Goal: Task Accomplishment & Management: Use online tool/utility

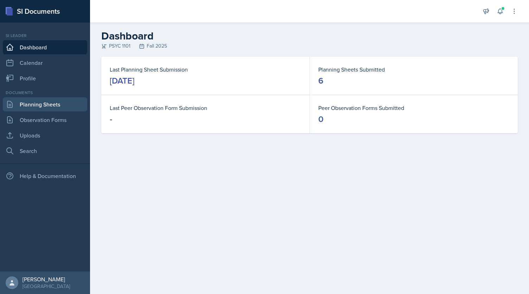
click at [46, 104] on link "Planning Sheets" at bounding box center [45, 104] width 84 height 14
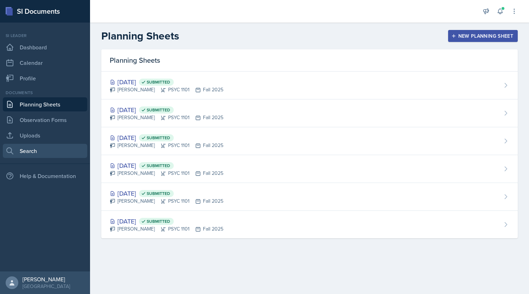
click at [40, 154] on link "Search" at bounding box center [45, 151] width 84 height 14
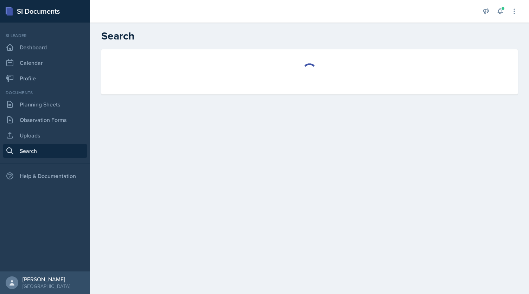
select select "all"
select select "1"
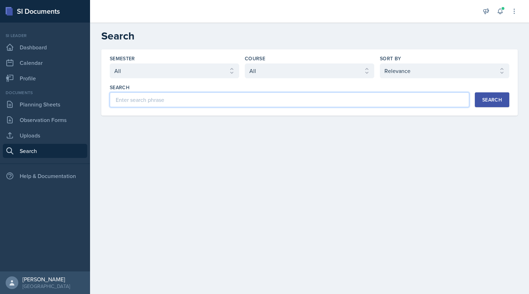
click at [170, 102] on input at bounding box center [290, 99] width 360 height 15
type input "major review"
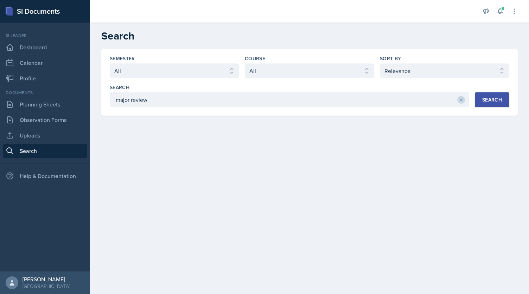
click at [507, 94] on button "Search" at bounding box center [492, 99] width 34 height 15
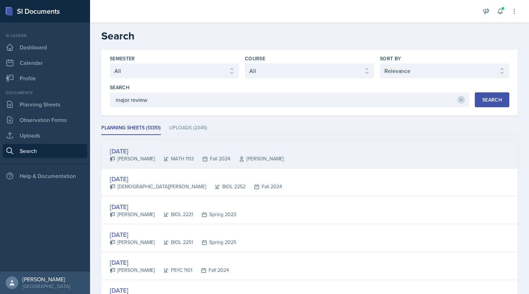
click at [265, 163] on div "[DATE] [PERSON_NAME] MATH 1113 Fall 2024 [PERSON_NAME]" at bounding box center [309, 154] width 417 height 28
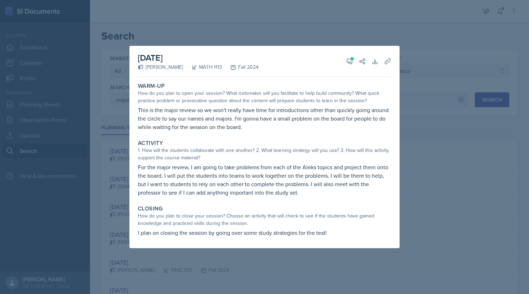
click at [429, 56] on div at bounding box center [264, 147] width 529 height 294
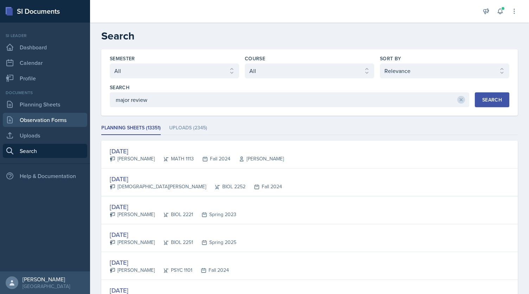
click at [50, 126] on link "Observation Forms" at bounding box center [45, 120] width 84 height 14
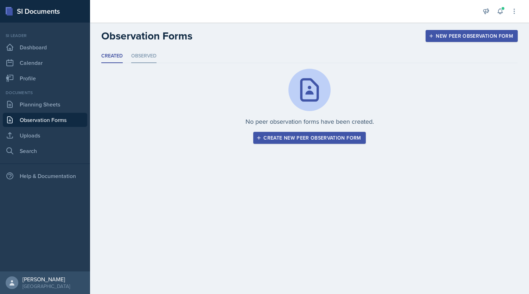
click at [148, 55] on li "Observed" at bounding box center [143, 56] width 25 height 14
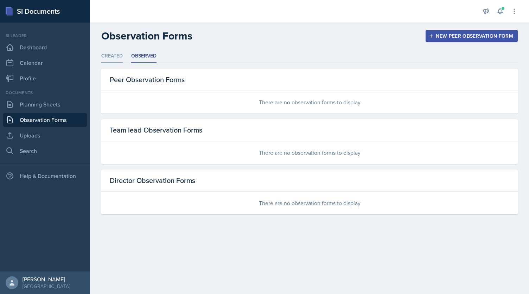
click at [112, 56] on li "Created" at bounding box center [111, 56] width 21 height 14
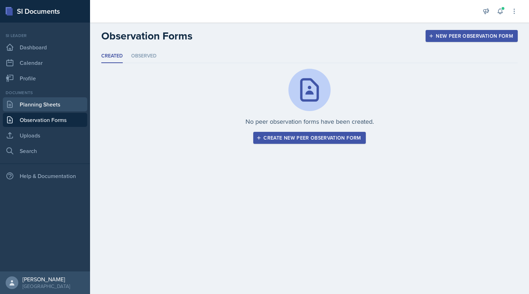
click at [40, 105] on link "Planning Sheets" at bounding box center [45, 104] width 84 height 14
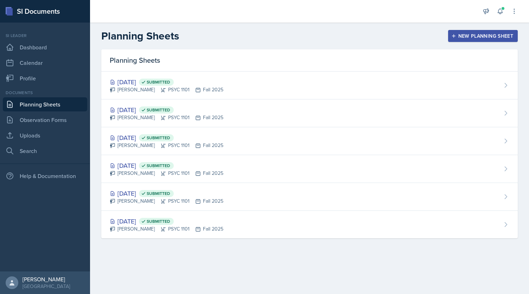
click at [486, 33] on div "New Planning Sheet" at bounding box center [483, 36] width 61 height 6
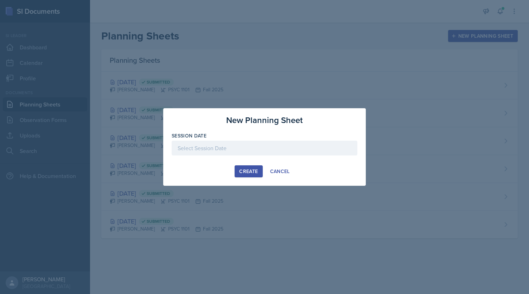
click at [276, 144] on div at bounding box center [265, 147] width 186 height 15
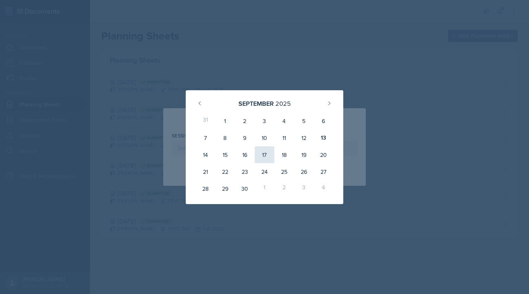
click at [264, 156] on div "17" at bounding box center [265, 154] width 20 height 17
type input "[DATE]"
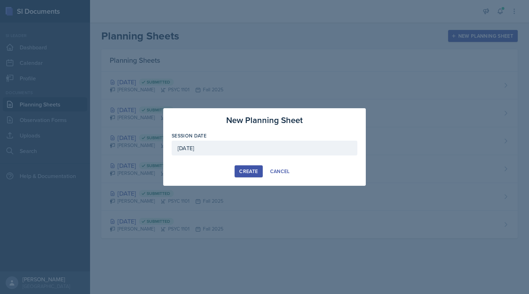
click at [250, 171] on div "Create" at bounding box center [248, 171] width 19 height 6
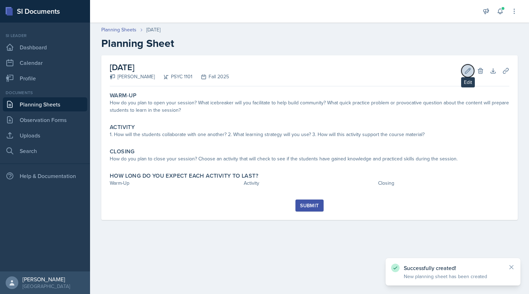
click at [463, 72] on button "Edit" at bounding box center [468, 70] width 13 height 13
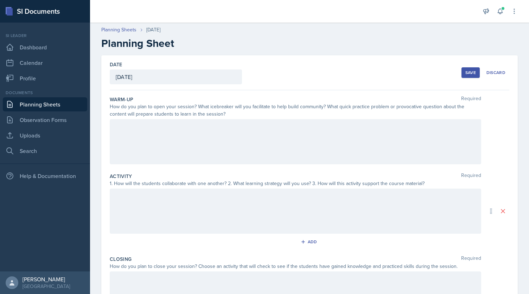
scroll to position [89, 0]
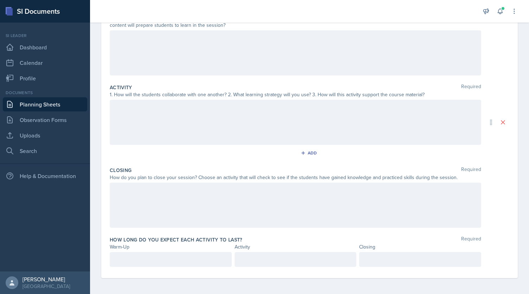
click at [173, 255] on p at bounding box center [171, 259] width 110 height 8
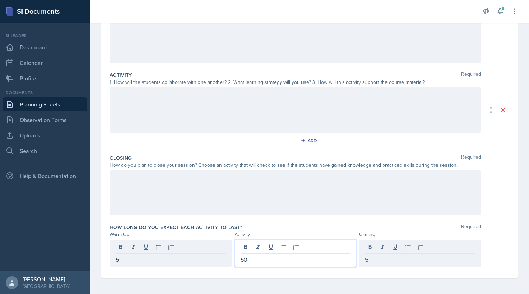
click at [251, 260] on p "50" at bounding box center [296, 259] width 110 height 8
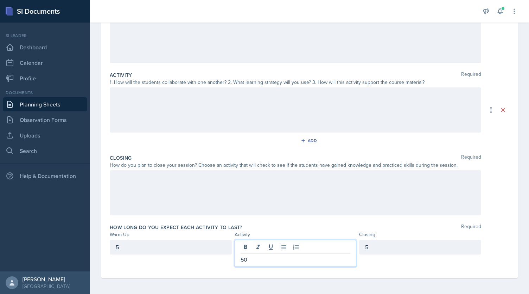
click at [176, 248] on div "5" at bounding box center [171, 246] width 122 height 15
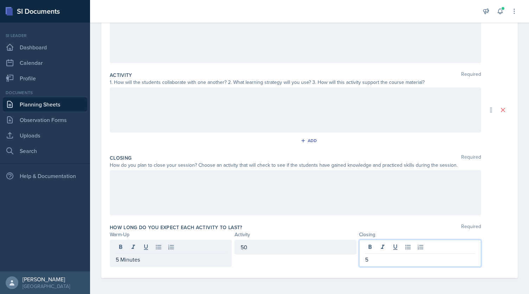
click at [379, 247] on div "5" at bounding box center [420, 252] width 122 height 27
click at [118, 244] on div "5 Minutes" at bounding box center [171, 246] width 122 height 15
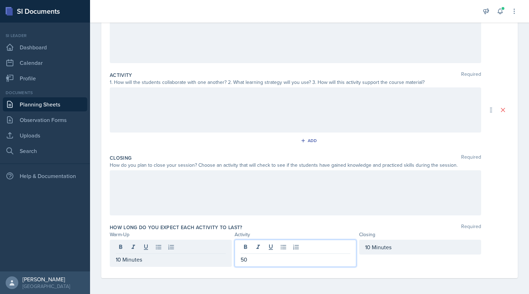
click at [259, 245] on div "50" at bounding box center [296, 252] width 122 height 27
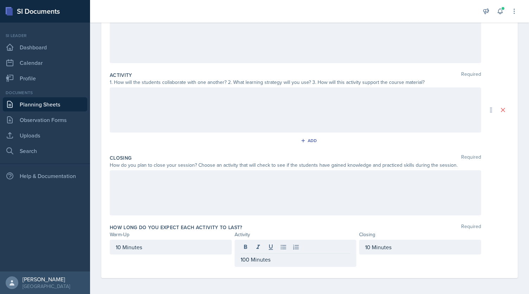
click at [187, 267] on div "How long do you expect each activity to last? Required Warm-Up Activity Closing…" at bounding box center [310, 246] width 400 height 51
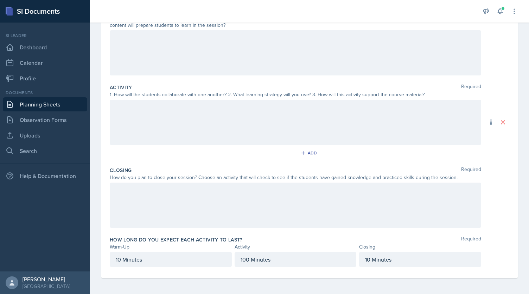
scroll to position [0, 0]
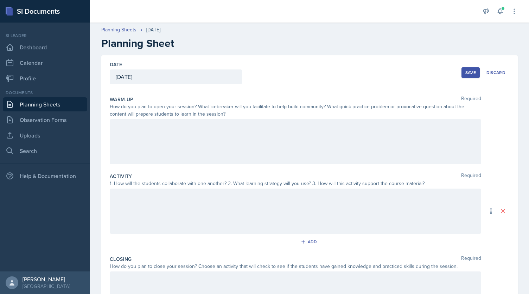
click at [472, 69] on button "Save" at bounding box center [471, 72] width 18 height 11
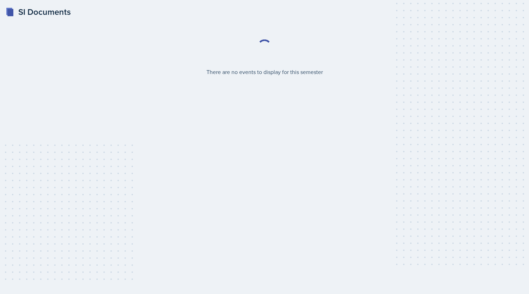
select select "2bed604d-1099-4043-b1bc-2365e8740244"
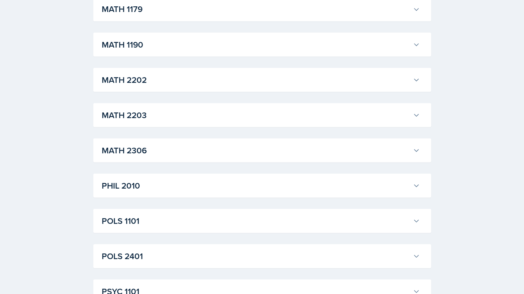
scroll to position [965, 0]
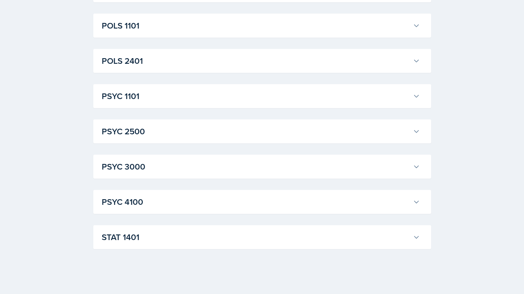
click at [184, 90] on h3 "PSYC 1101" at bounding box center [256, 96] width 308 height 13
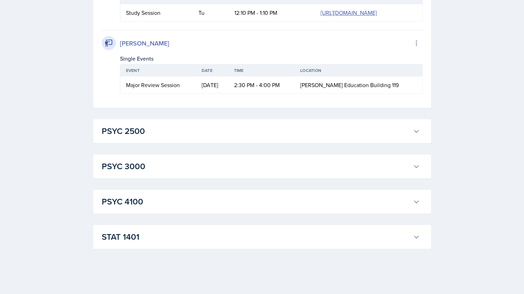
scroll to position [2107, 0]
click at [162, 135] on h3 "PSYC 2500" at bounding box center [256, 131] width 308 height 13
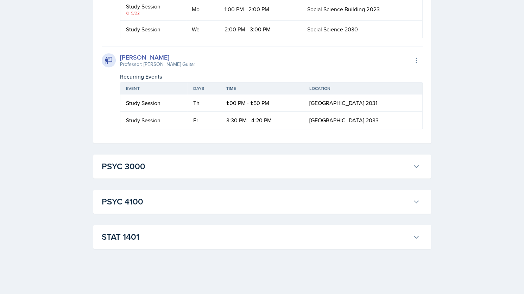
scroll to position [2323, 0]
click at [212, 68] on div "Langston Hankerson Professor: Amanda Guitar Export to Google Calendar" at bounding box center [262, 59] width 321 height 15
click at [253, 165] on h3 "PSYC 3000" at bounding box center [256, 166] width 308 height 13
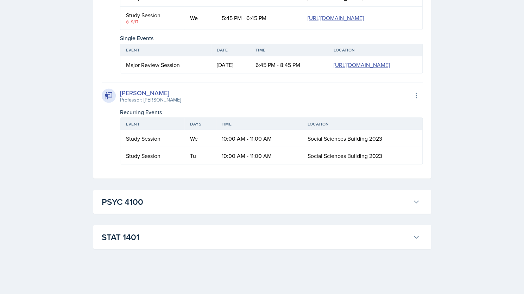
scroll to position [2787, 0]
click at [197, 236] on h3 "STAT 1401" at bounding box center [256, 236] width 308 height 13
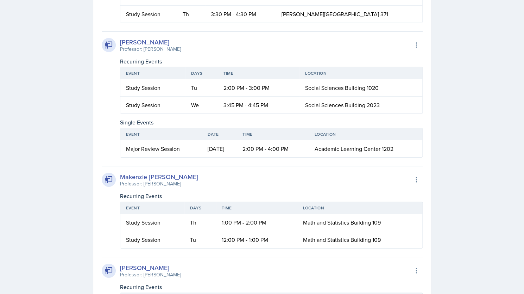
scroll to position [2845, 0]
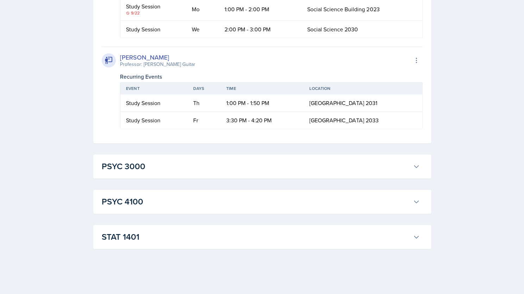
scroll to position [2105, 0]
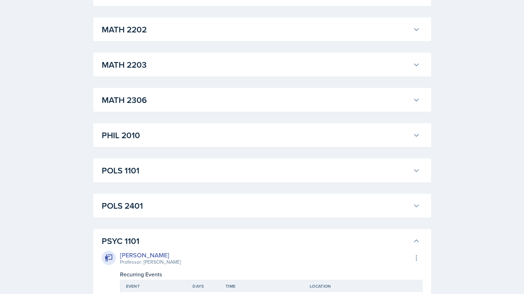
scroll to position [819, 0]
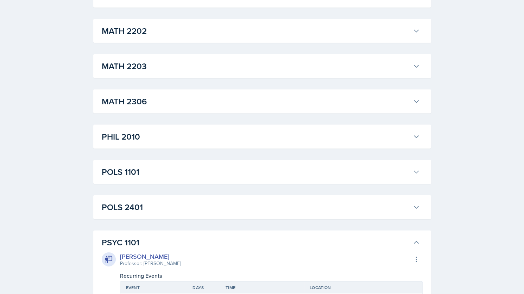
click at [133, 243] on h3 "PSYC 1101" at bounding box center [256, 242] width 308 height 13
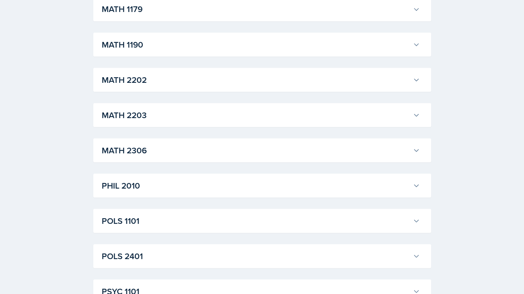
scroll to position [965, 0]
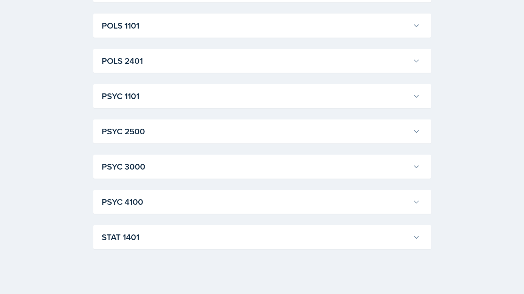
click at [173, 241] on h3 "STAT 1401" at bounding box center [256, 237] width 308 height 13
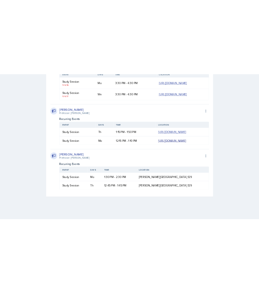
scroll to position [2087, 0]
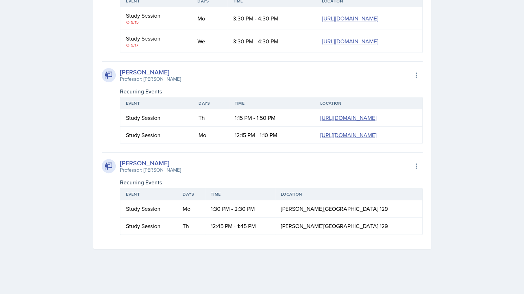
click at [340, 210] on span "Bagwell Education Building 129" at bounding box center [334, 208] width 107 height 8
copy span "Bagwell Education Building 129"
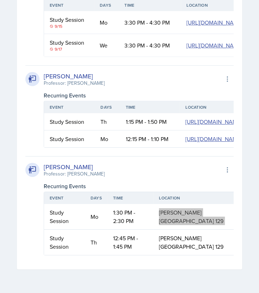
scroll to position [2275, 0]
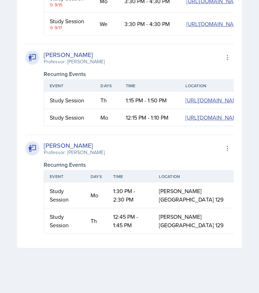
click at [59, 141] on div "Charlotte Messer" at bounding box center [74, 146] width 61 height 10
copy div "Charlotte Messer"
